Goal: Transaction & Acquisition: Purchase product/service

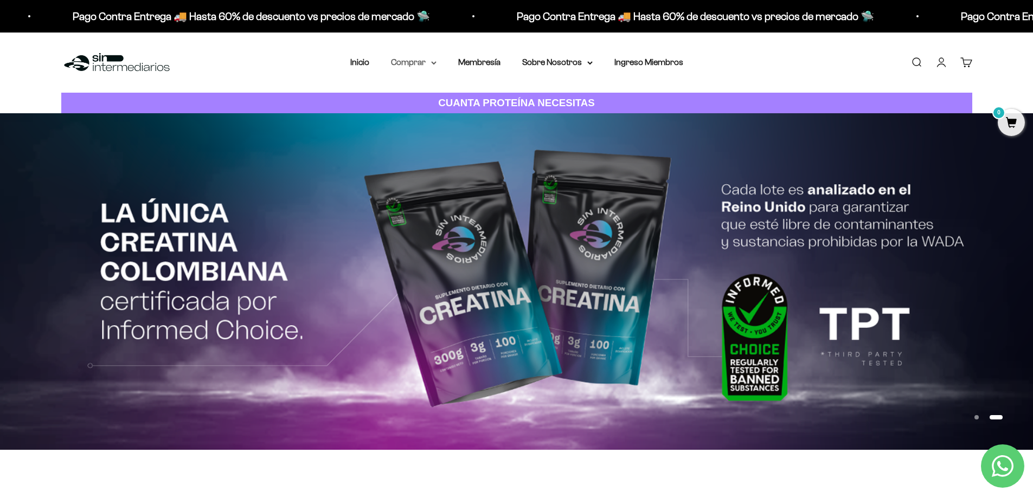
click at [422, 66] on summary "Comprar" at bounding box center [414, 62] width 46 height 14
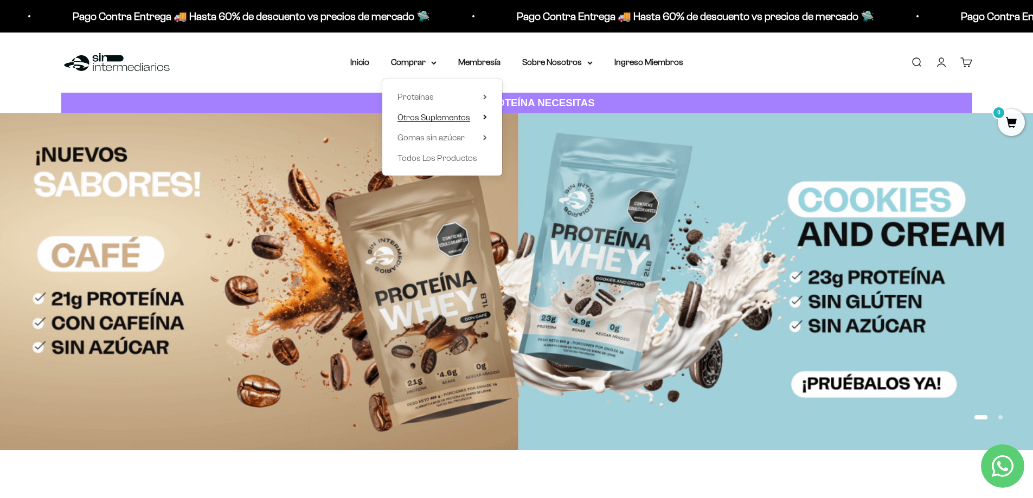
click at [456, 114] on span "Otros Suplementos" at bounding box center [433, 117] width 73 height 9
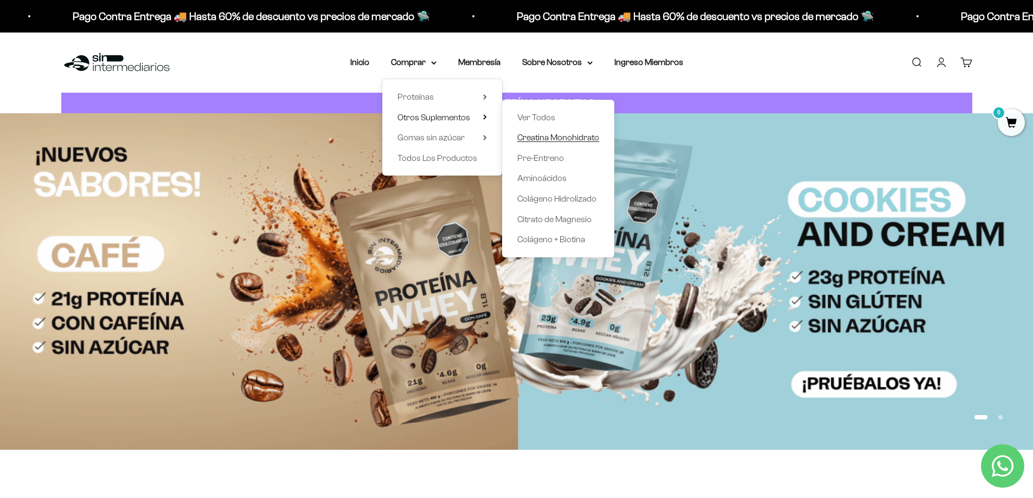
click at [555, 138] on span "Creatina Monohidrato" at bounding box center [558, 137] width 82 height 9
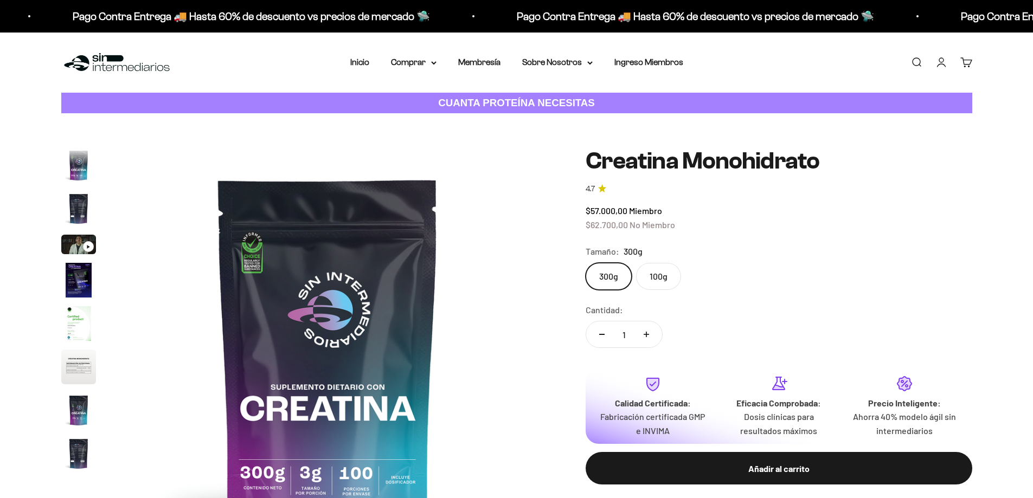
scroll to position [44, 0]
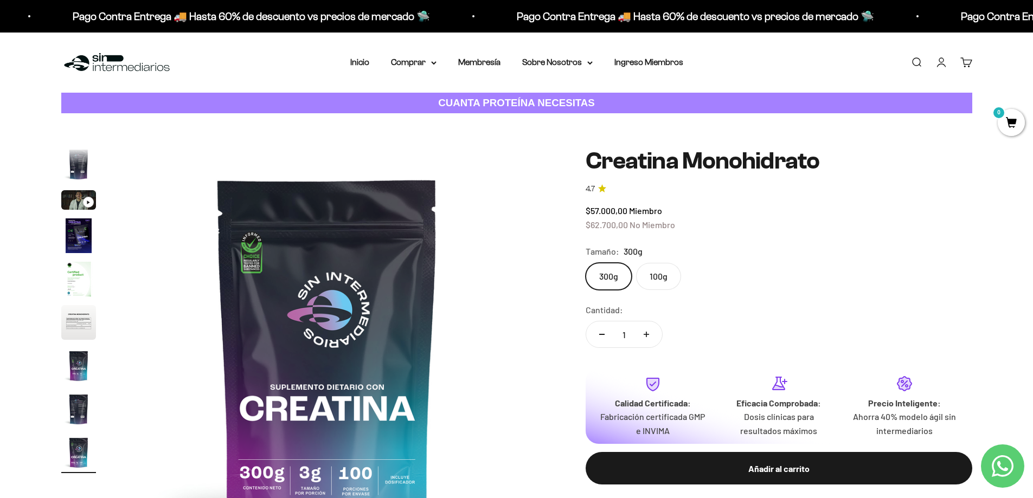
click at [655, 276] on label "100g" at bounding box center [658, 276] width 45 height 27
click at [586, 263] on input "100g" at bounding box center [585, 262] width 1 height 1
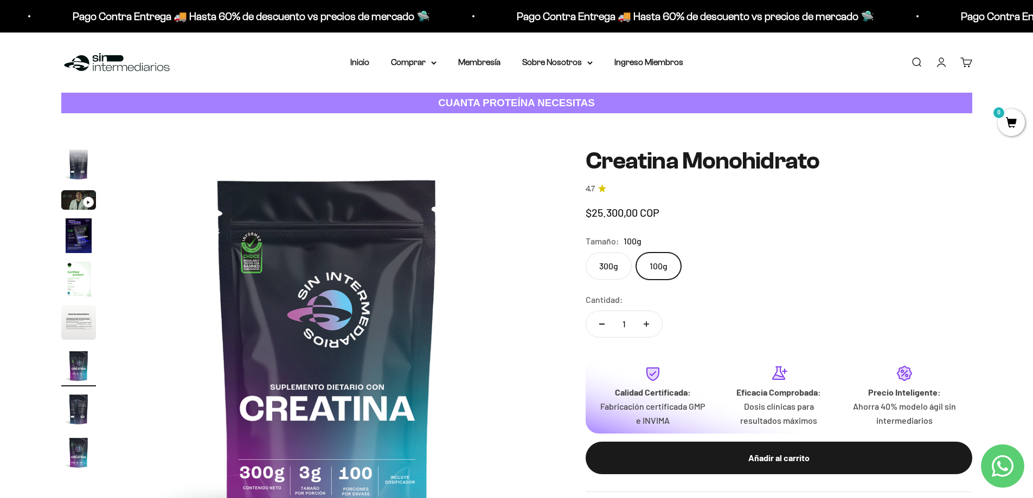
scroll to position [0, 2548]
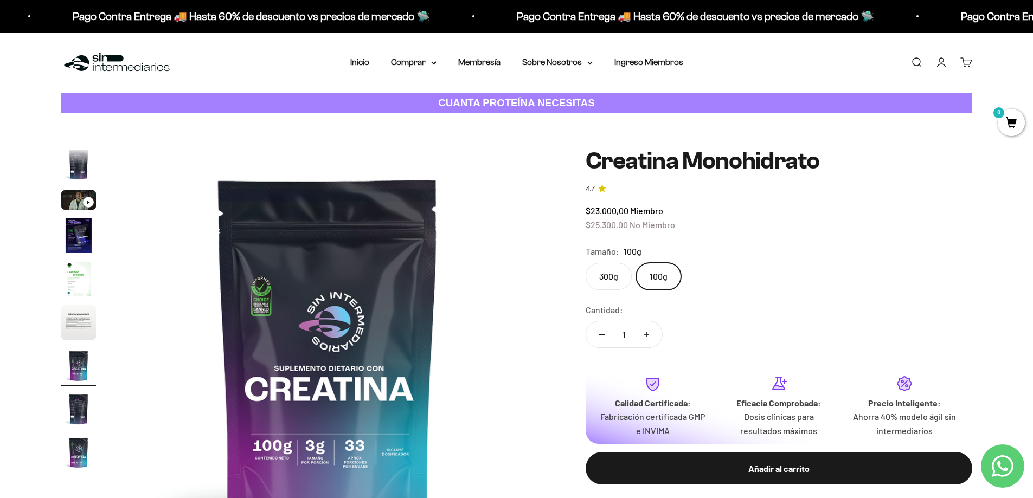
click at [850, 288] on div "300g 100g" at bounding box center [779, 276] width 387 height 27
